Goal: Check status: Check status

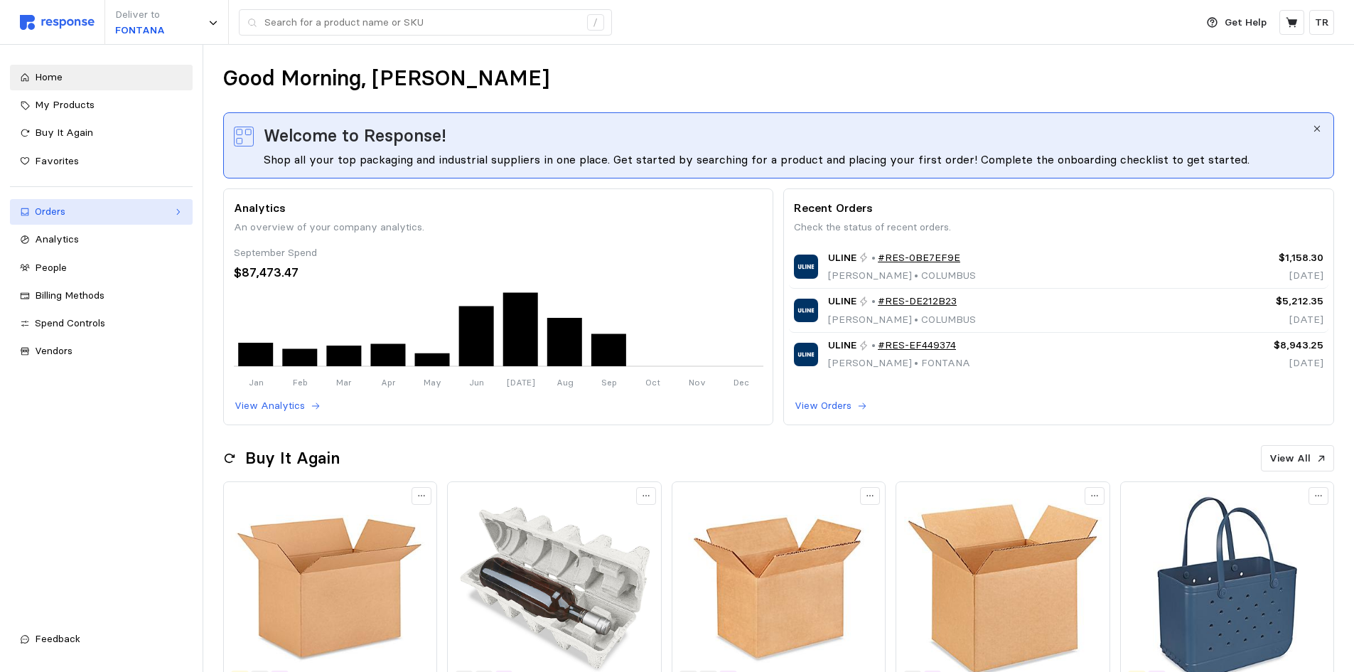
click at [57, 212] on div "Orders" at bounding box center [101, 212] width 133 height 16
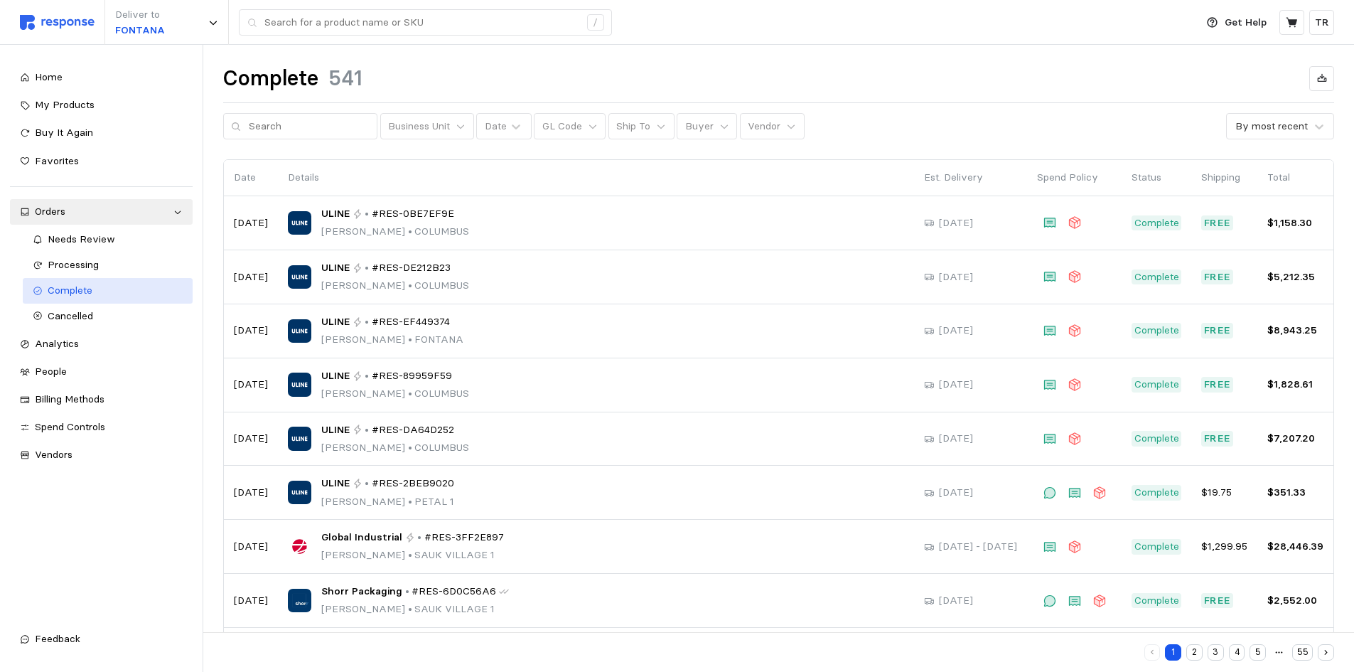
click at [65, 286] on span "Complete" at bounding box center [70, 290] width 45 height 13
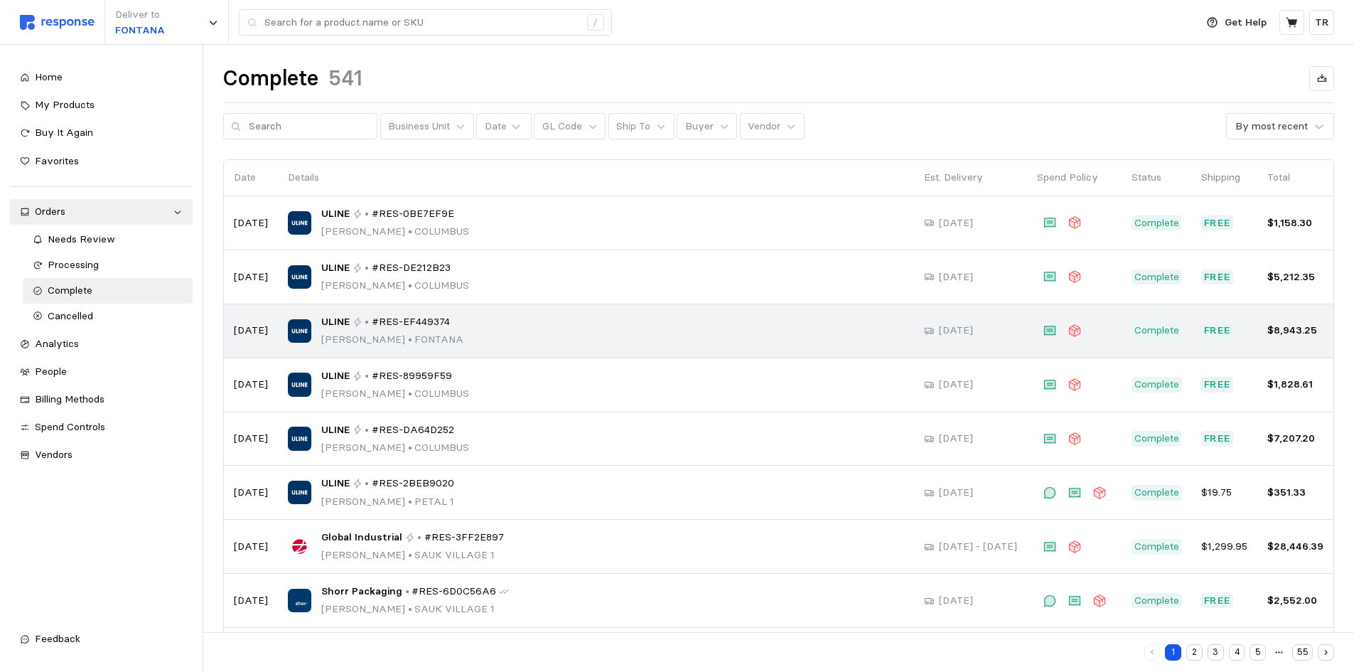
click at [490, 335] on div "ULINE • #RES-EF449374 [PERSON_NAME] • [PERSON_NAME]" at bounding box center [596, 330] width 616 height 33
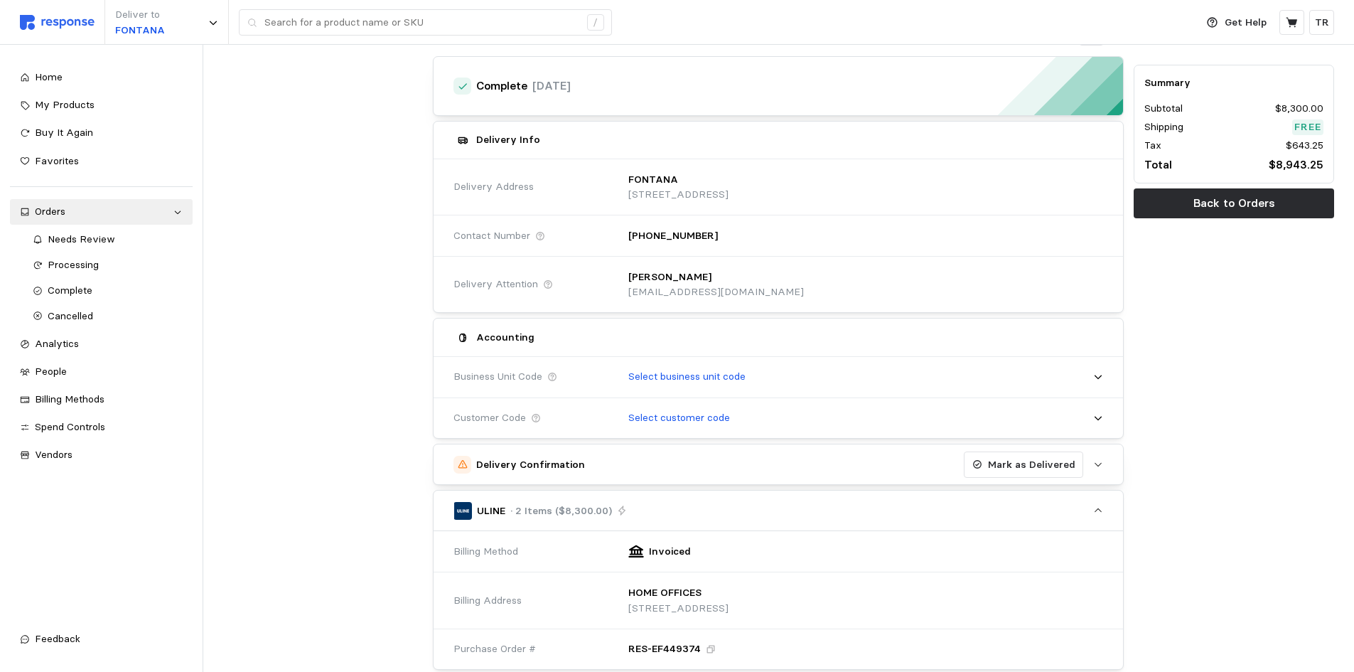
scroll to position [142, 0]
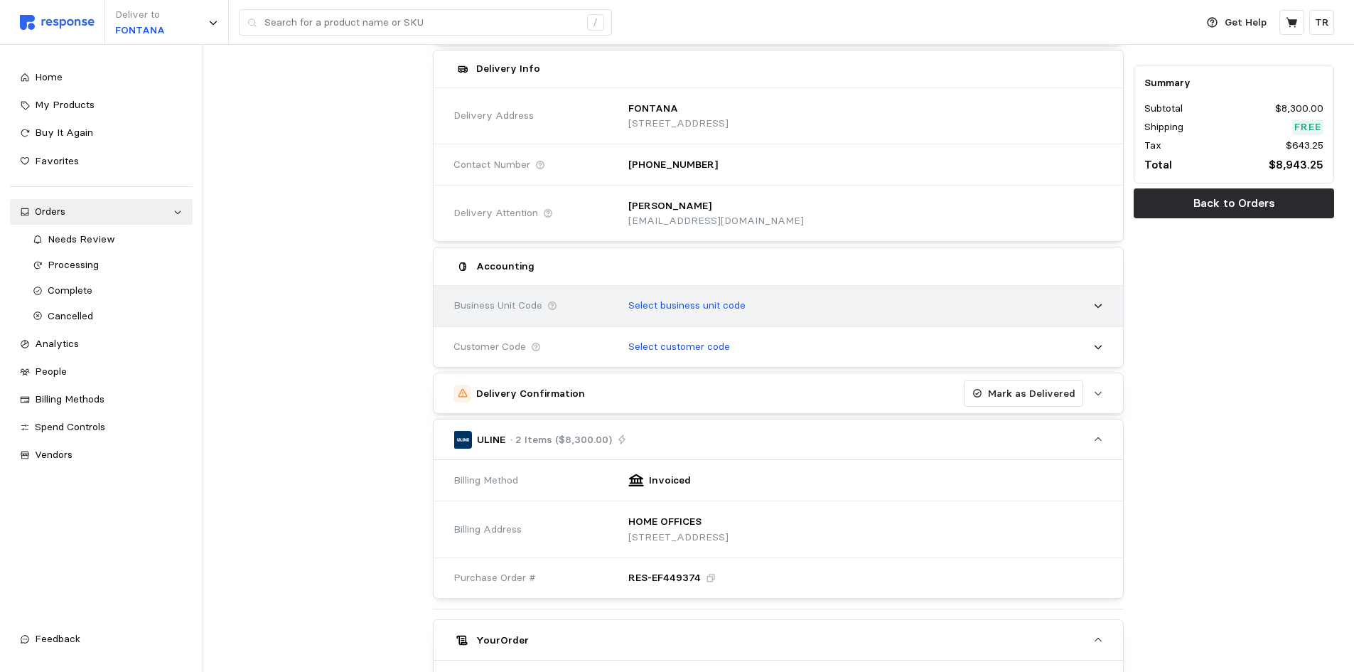
click at [1097, 303] on icon at bounding box center [1098, 306] width 10 height 10
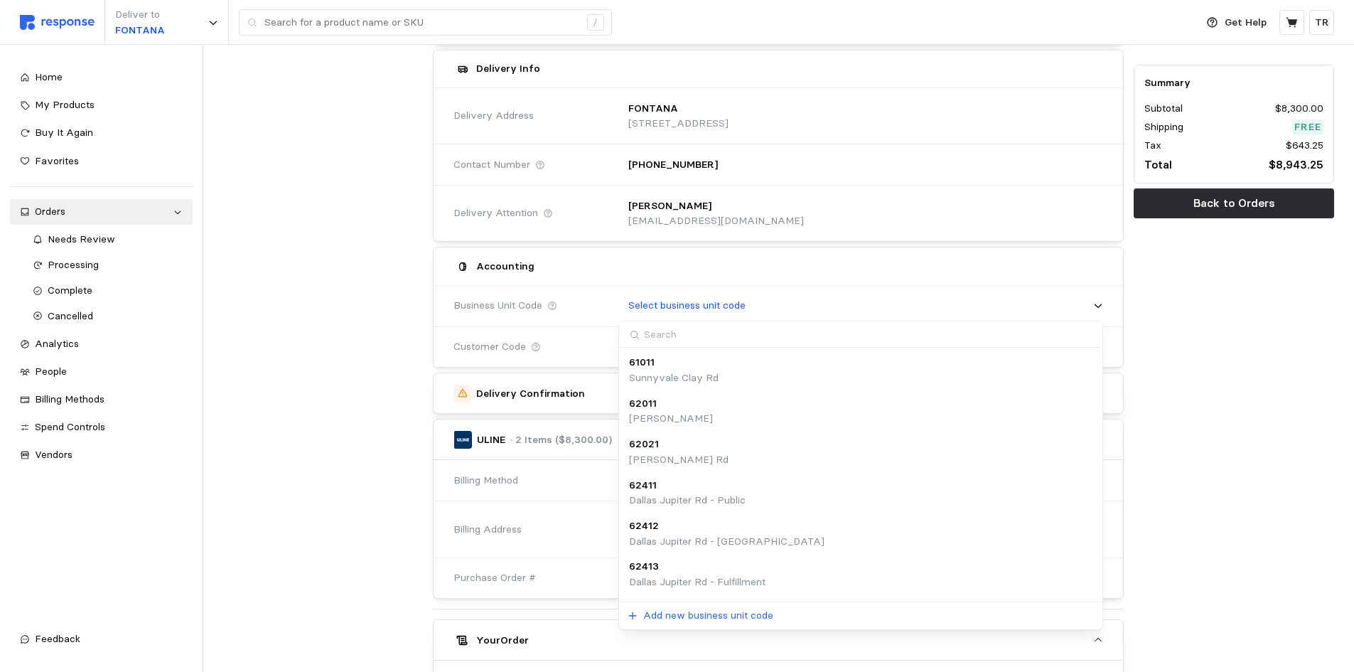
click at [721, 338] on input at bounding box center [859, 334] width 480 height 26
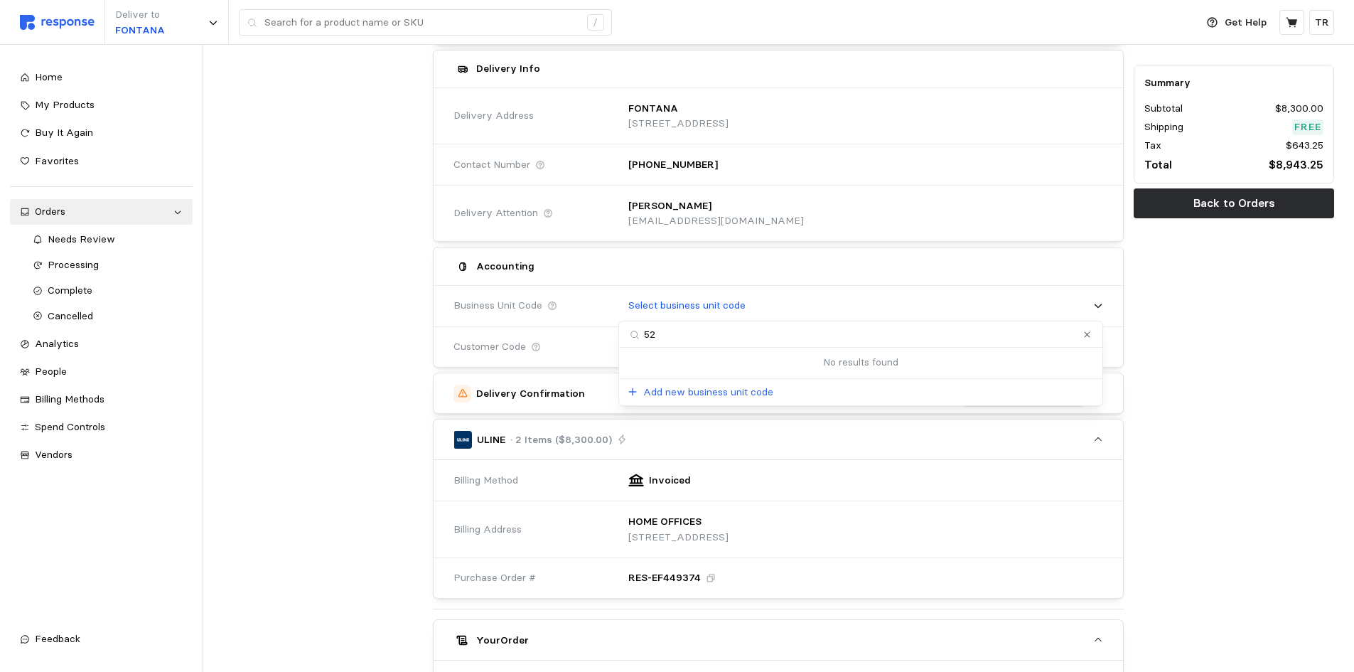
type input "5"
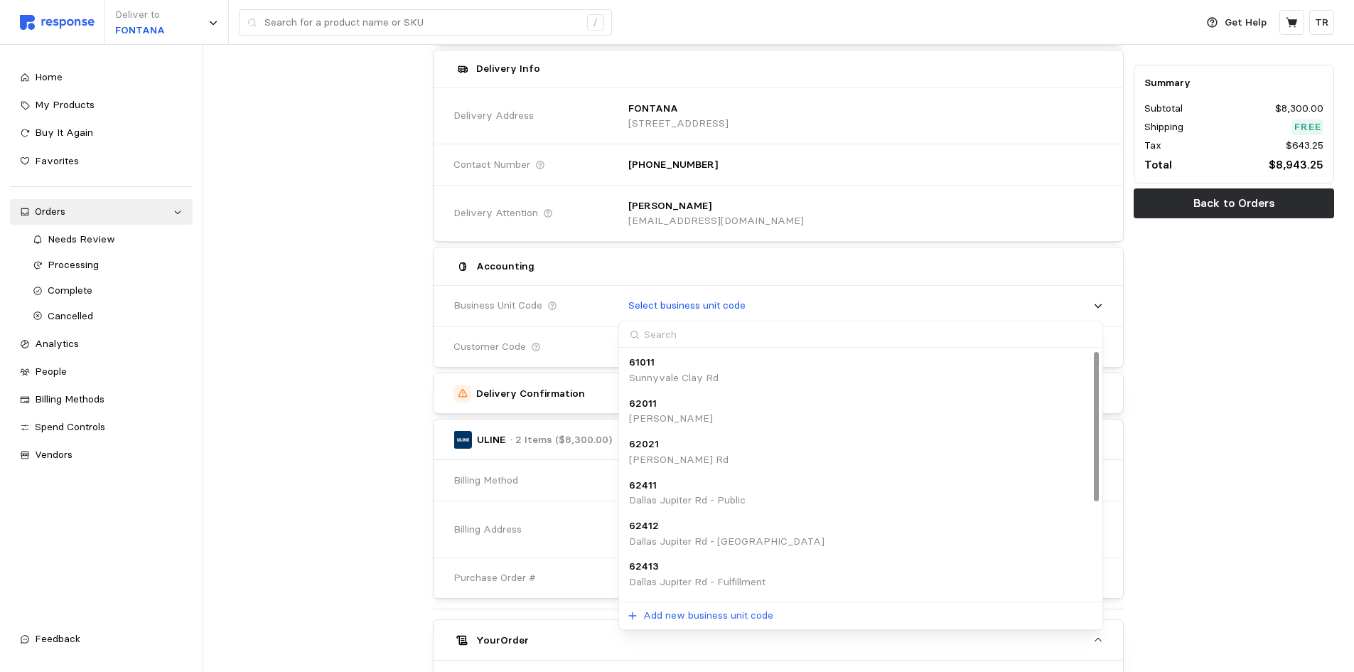
click at [1185, 305] on div "Summary Subtotal $8,300.00 Shipping Free Tax $643.25 Total $8,943.25 Back to Or…" at bounding box center [1233, 486] width 210 height 1012
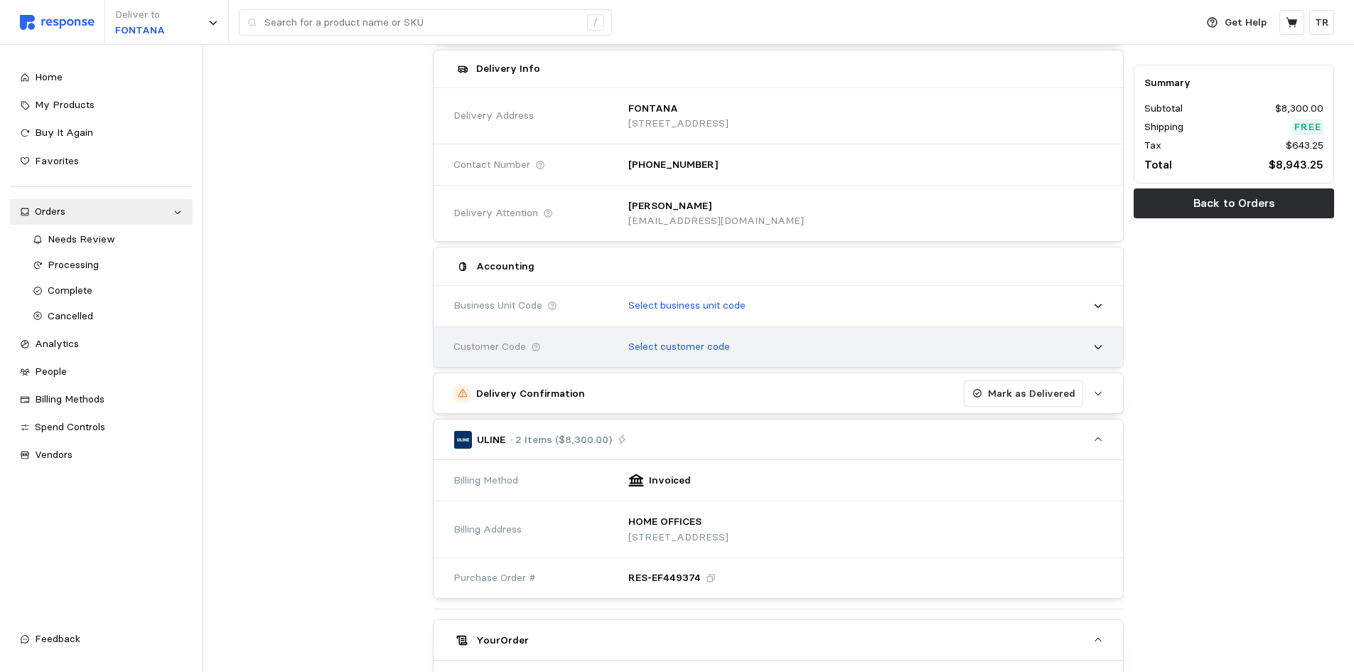
click at [1100, 347] on icon at bounding box center [1097, 347] width 7 height 4
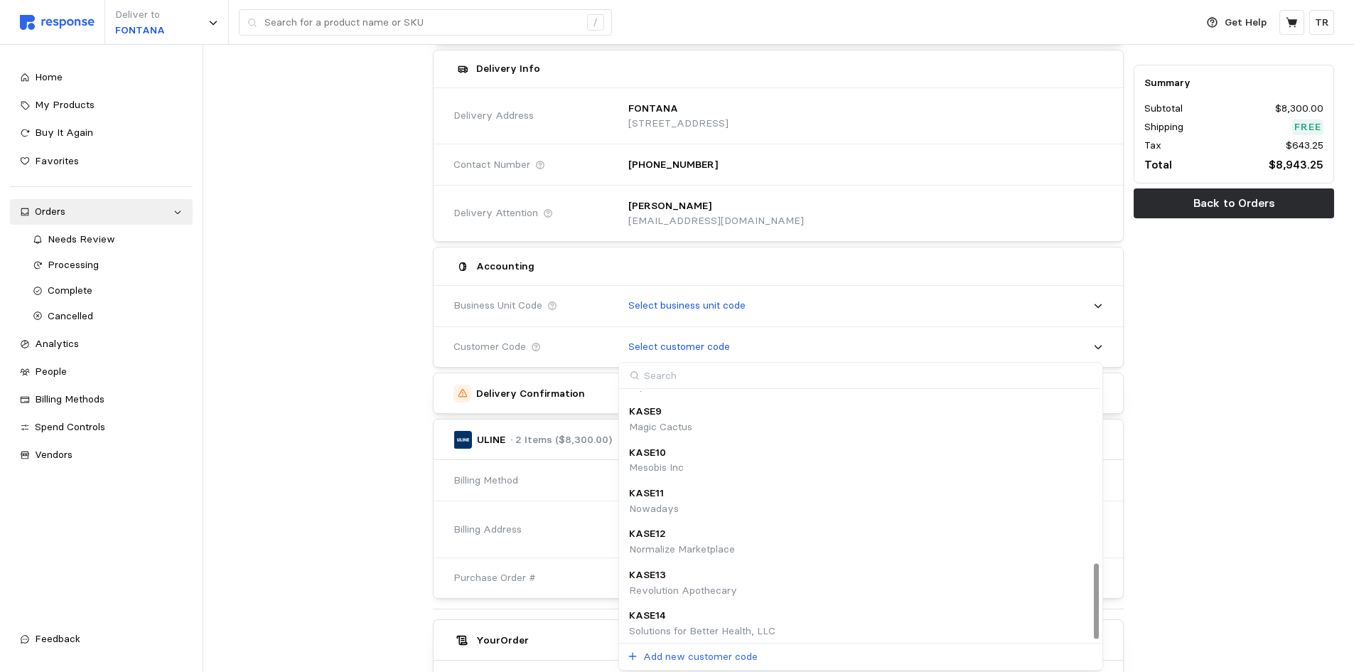
scroll to position [567, 0]
click at [1187, 372] on div "Summary Subtotal $8,300.00 Shipping Free Tax $643.25 Total $8,943.25 Back to Or…" at bounding box center [1233, 486] width 210 height 1012
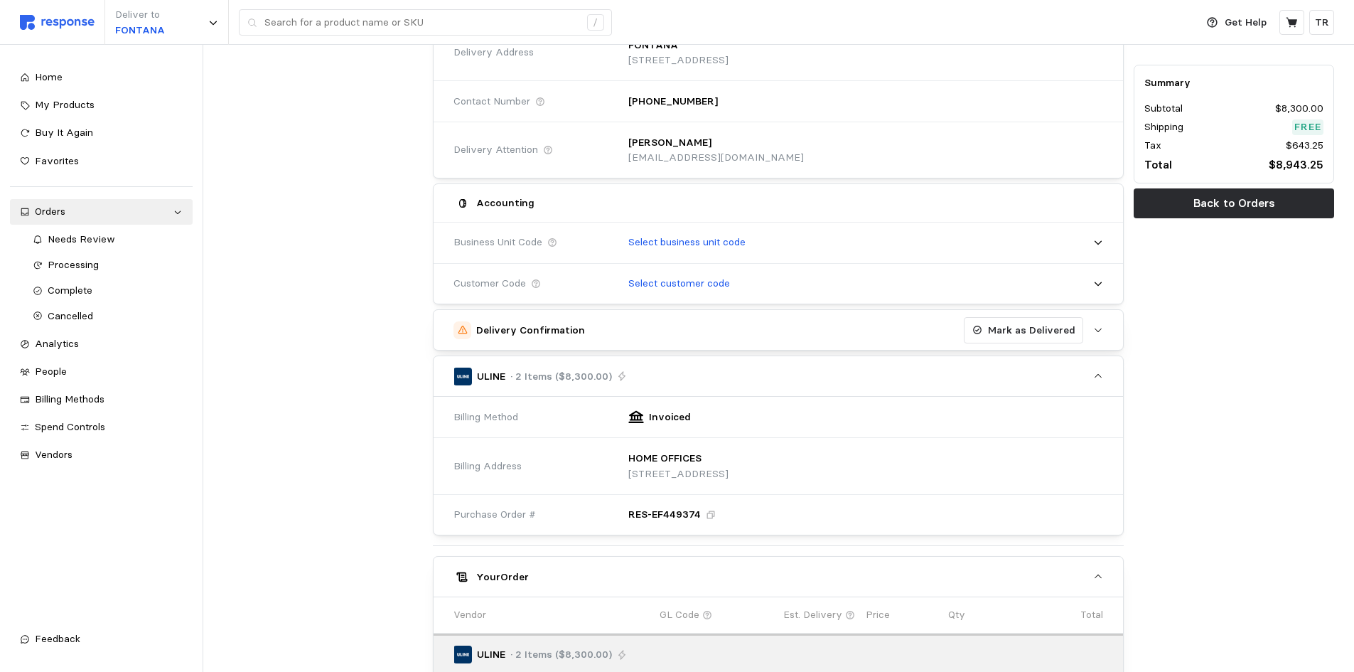
scroll to position [213, 0]
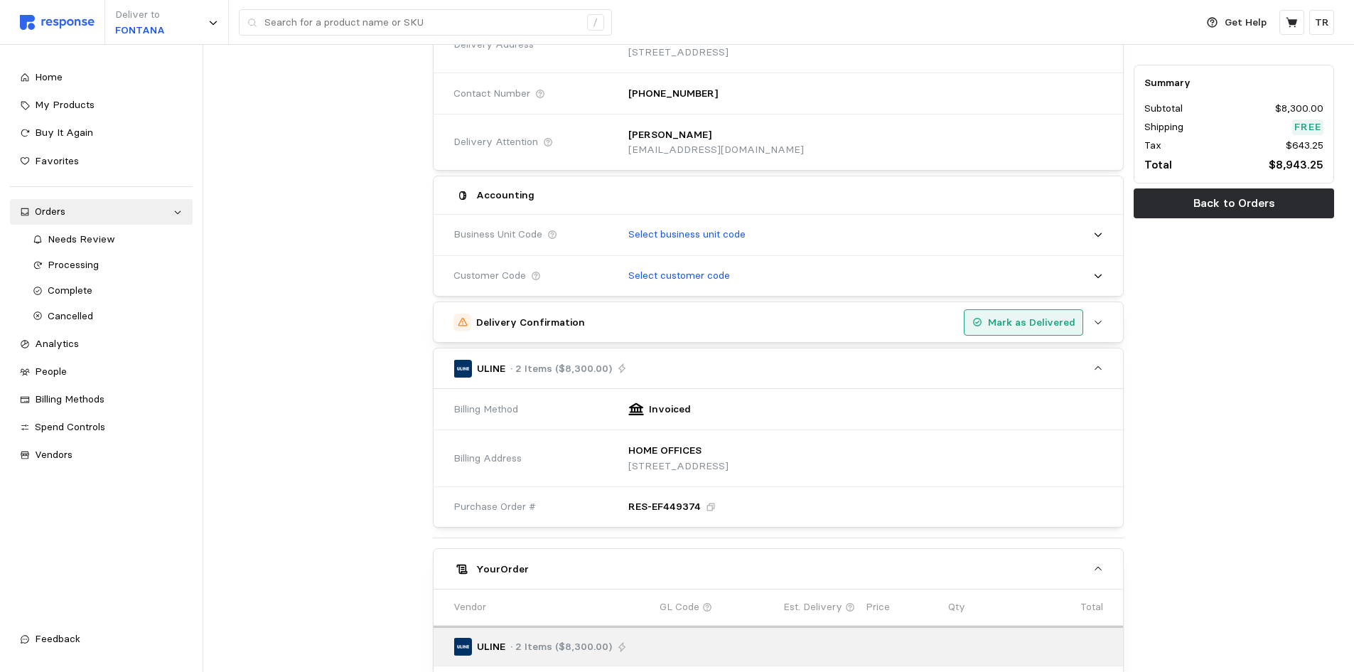
click at [1028, 323] on p "Mark as Delivered" at bounding box center [1031, 323] width 87 height 16
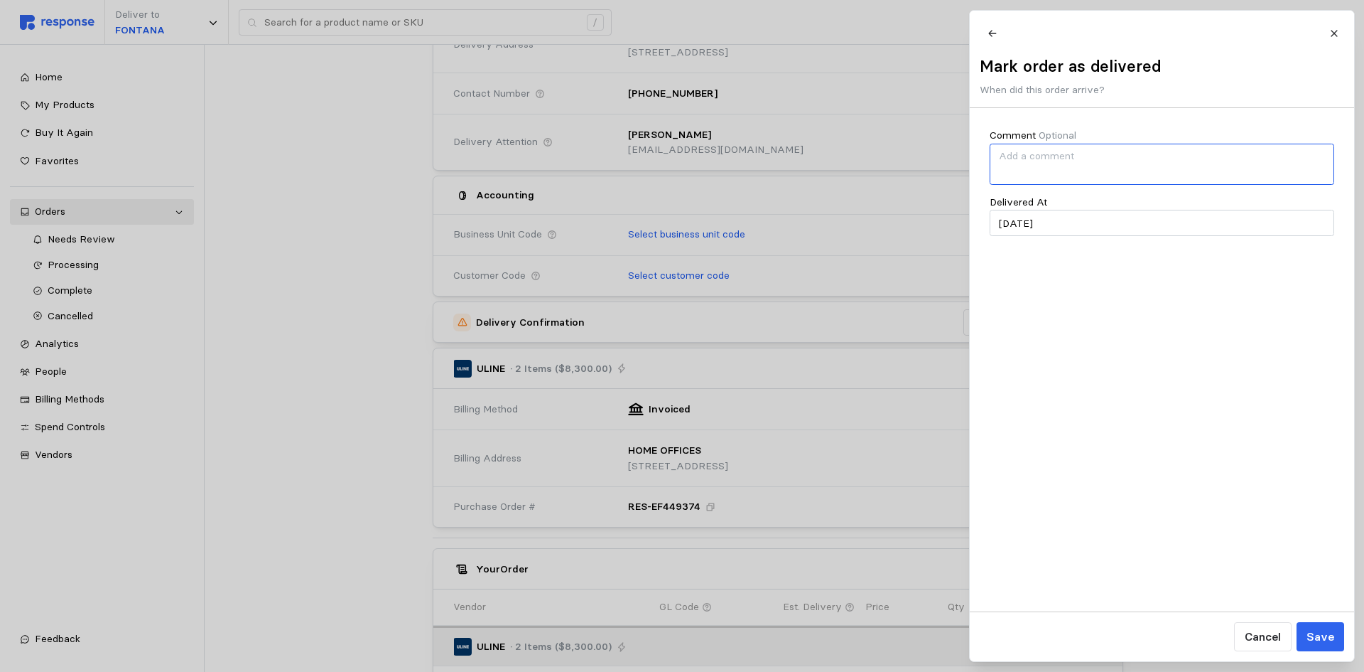
click at [1020, 159] on textarea "Comment Optional" at bounding box center [1162, 164] width 345 height 41
type textarea "Delivered to Fontana [DATE] per [PERSON_NAME]"
click at [1106, 232] on input "[DATE]" at bounding box center [1162, 223] width 345 height 26
click at [1011, 348] on button "8" at bounding box center [1014, 347] width 26 height 26
type input "[DATE]"
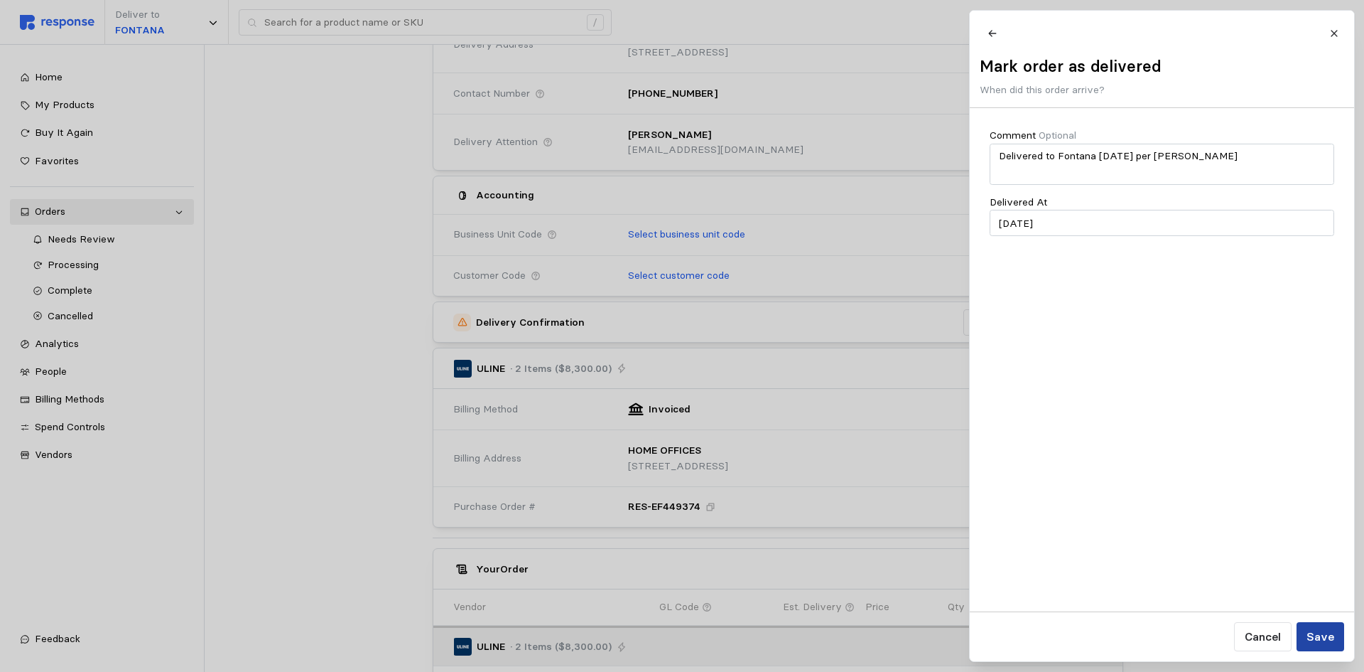
click at [1318, 634] on p "Save" at bounding box center [1320, 636] width 28 height 18
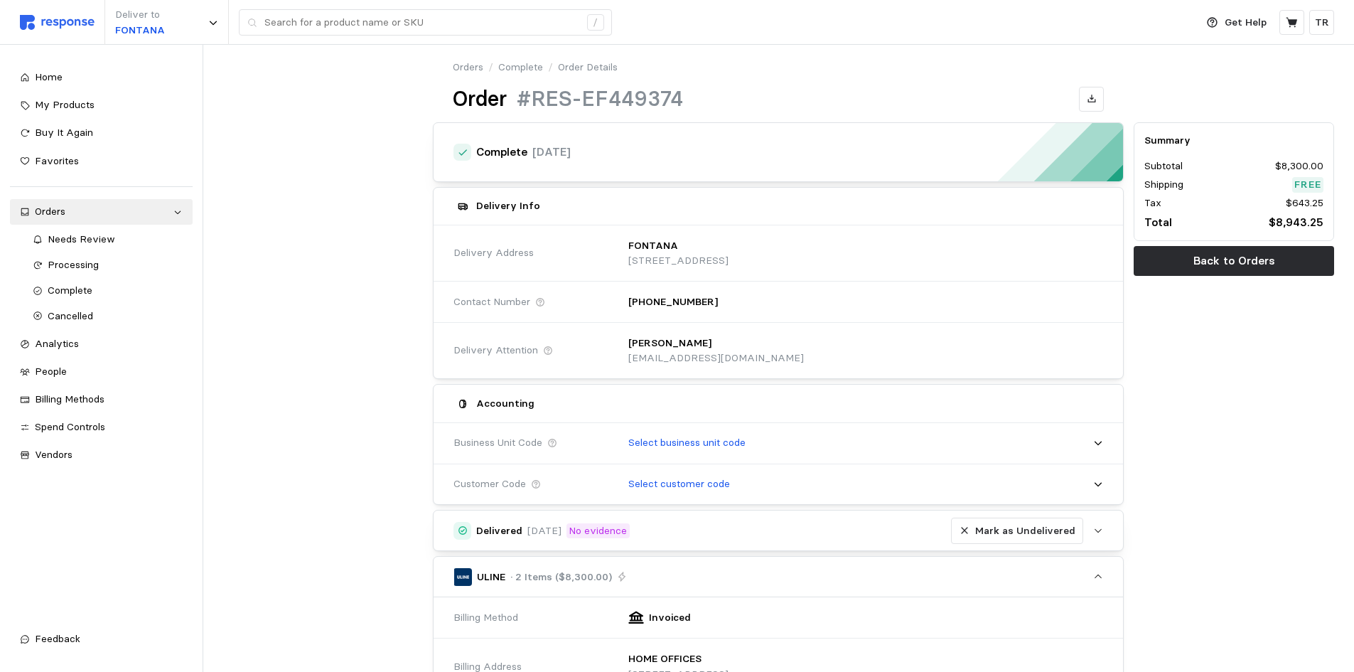
scroll to position [0, 0]
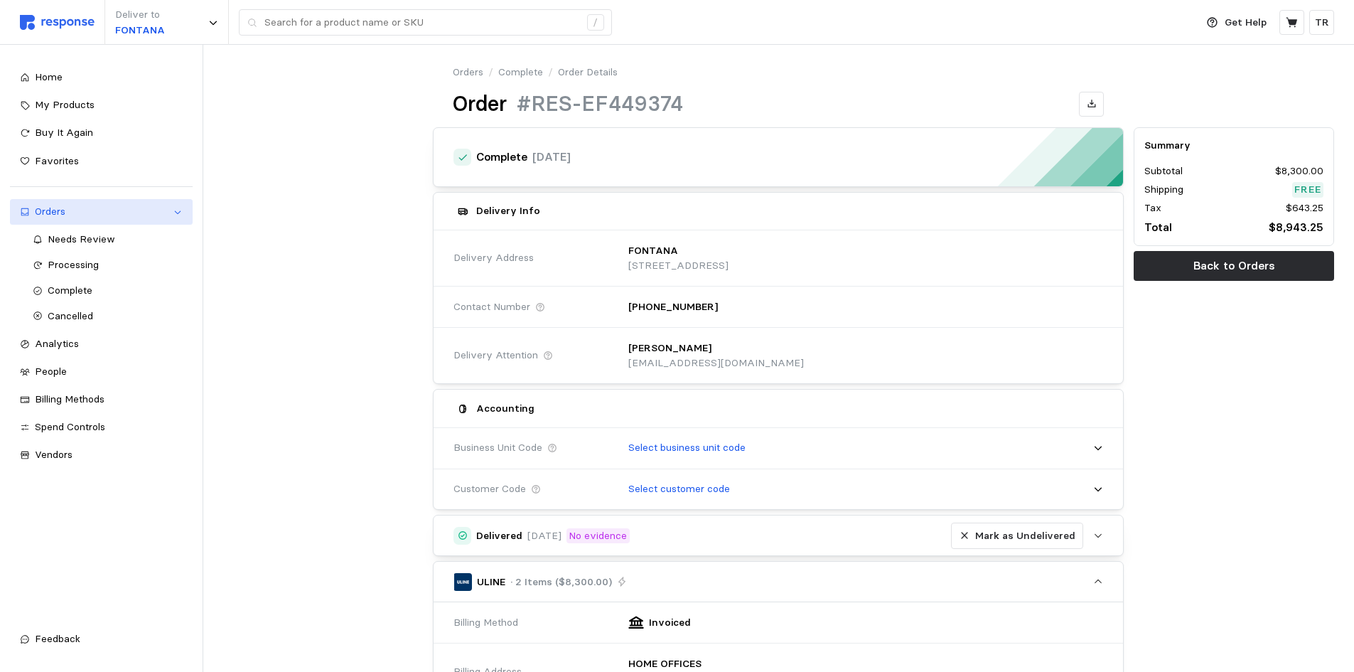
click at [103, 209] on div "Orders" at bounding box center [101, 212] width 133 height 16
click at [172, 210] on link "Orders" at bounding box center [101, 212] width 183 height 26
click at [91, 289] on span "Complete" at bounding box center [70, 290] width 45 height 13
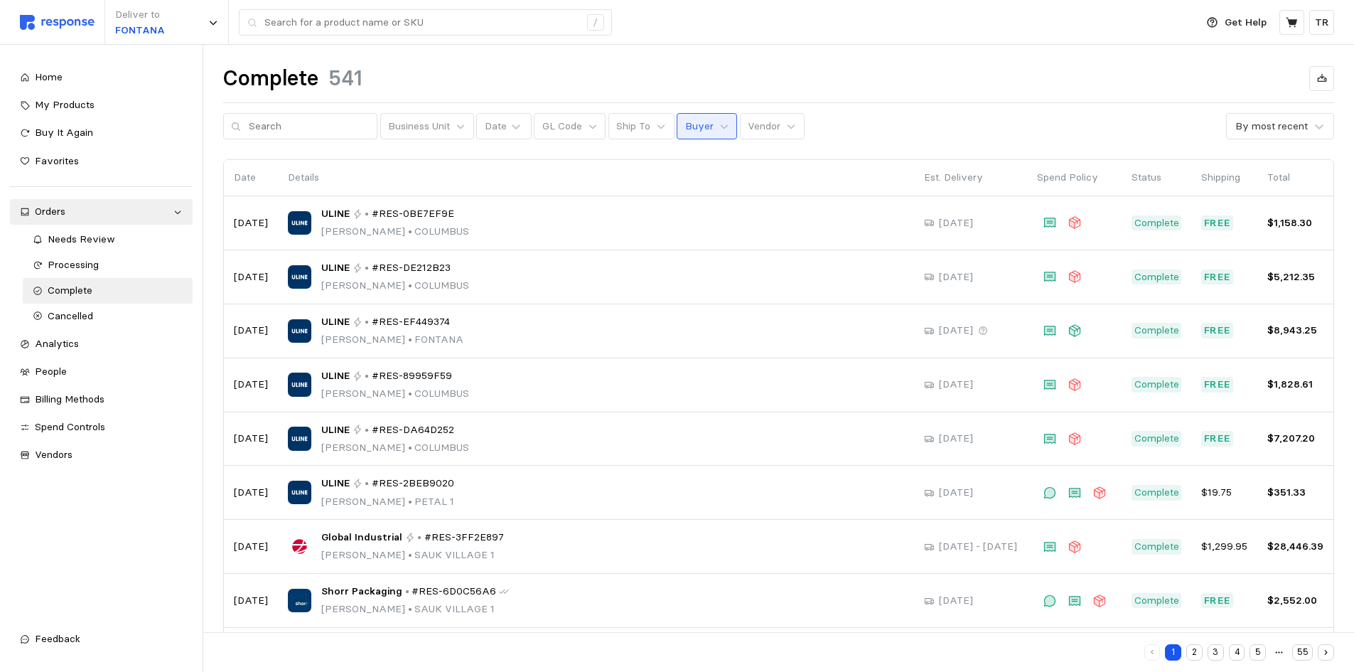
click at [718, 129] on button "Buyer" at bounding box center [706, 126] width 60 height 27
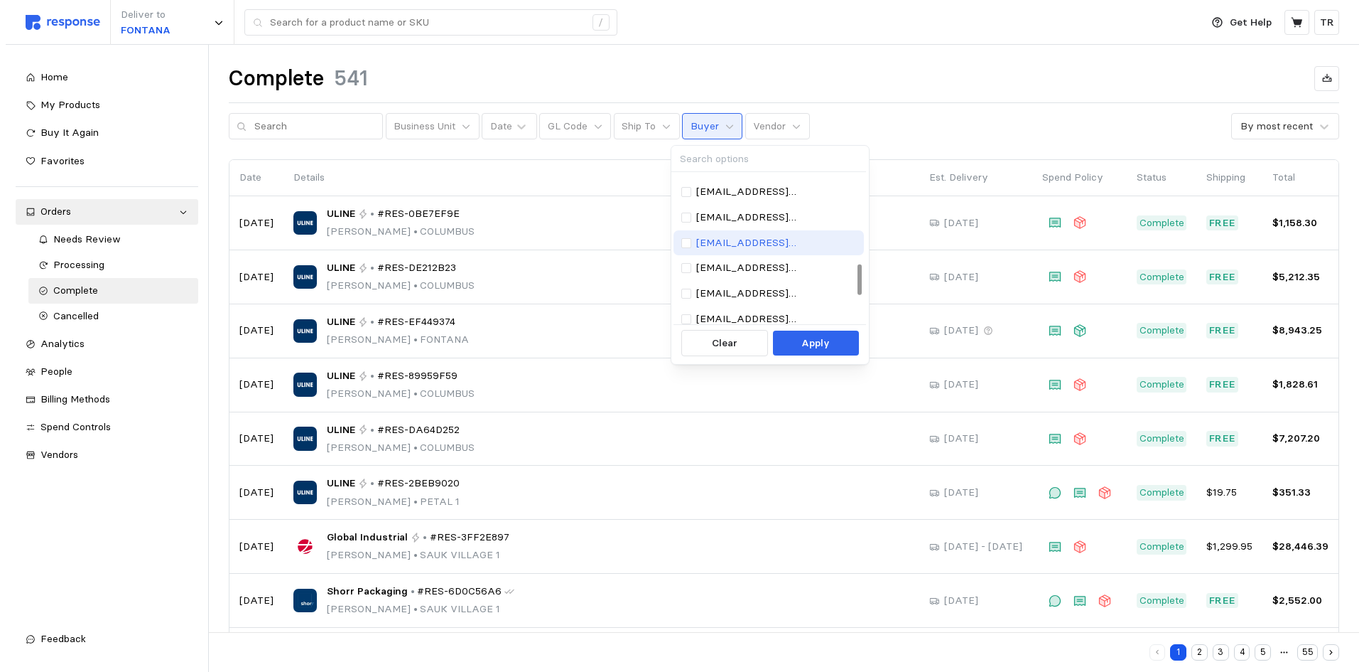
scroll to position [355, 0]
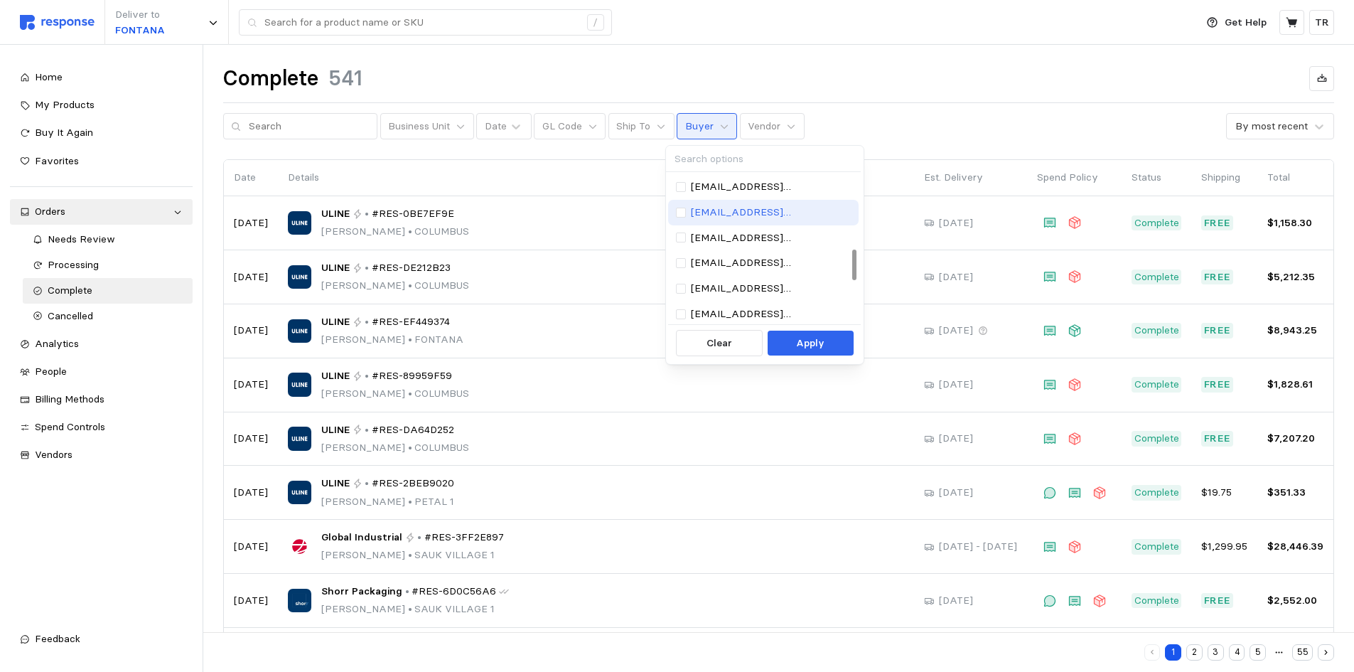
click at [728, 212] on p "[EMAIL_ADDRESS][DOMAIN_NAME]" at bounding box center [771, 213] width 161 height 16
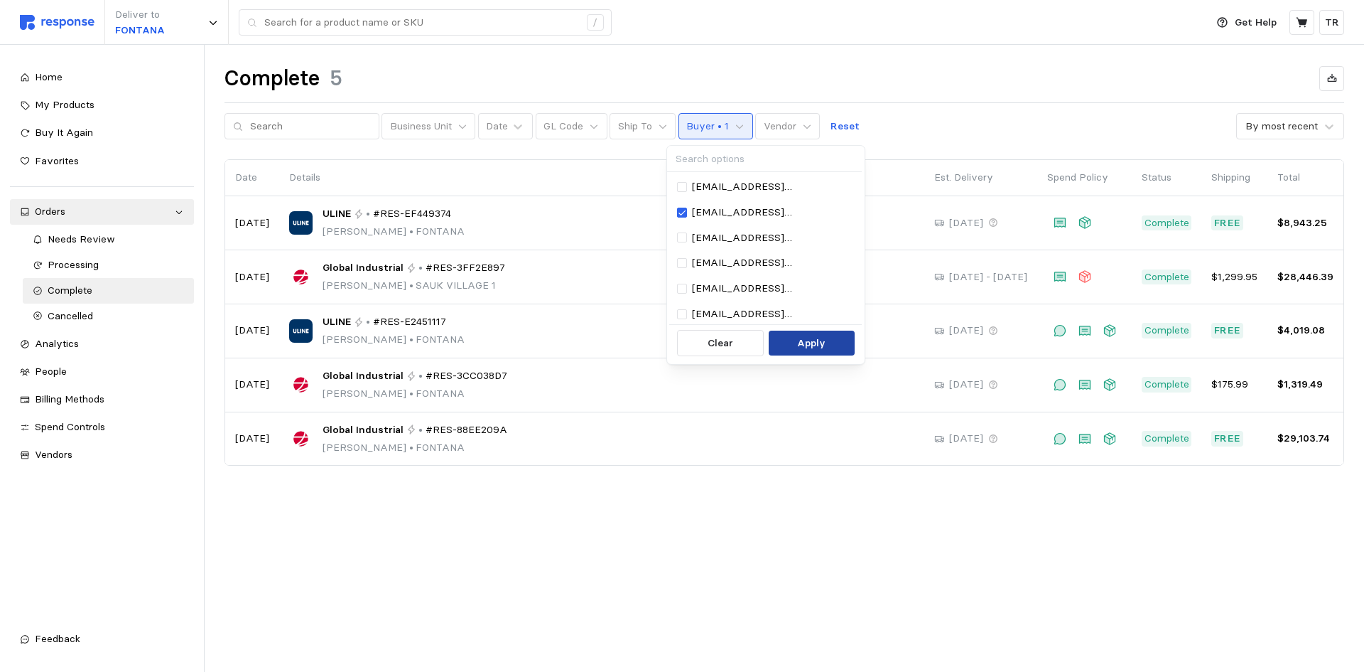
click at [809, 346] on p "Apply" at bounding box center [811, 343] width 28 height 16
